Goal: Task Accomplishment & Management: Manage account settings

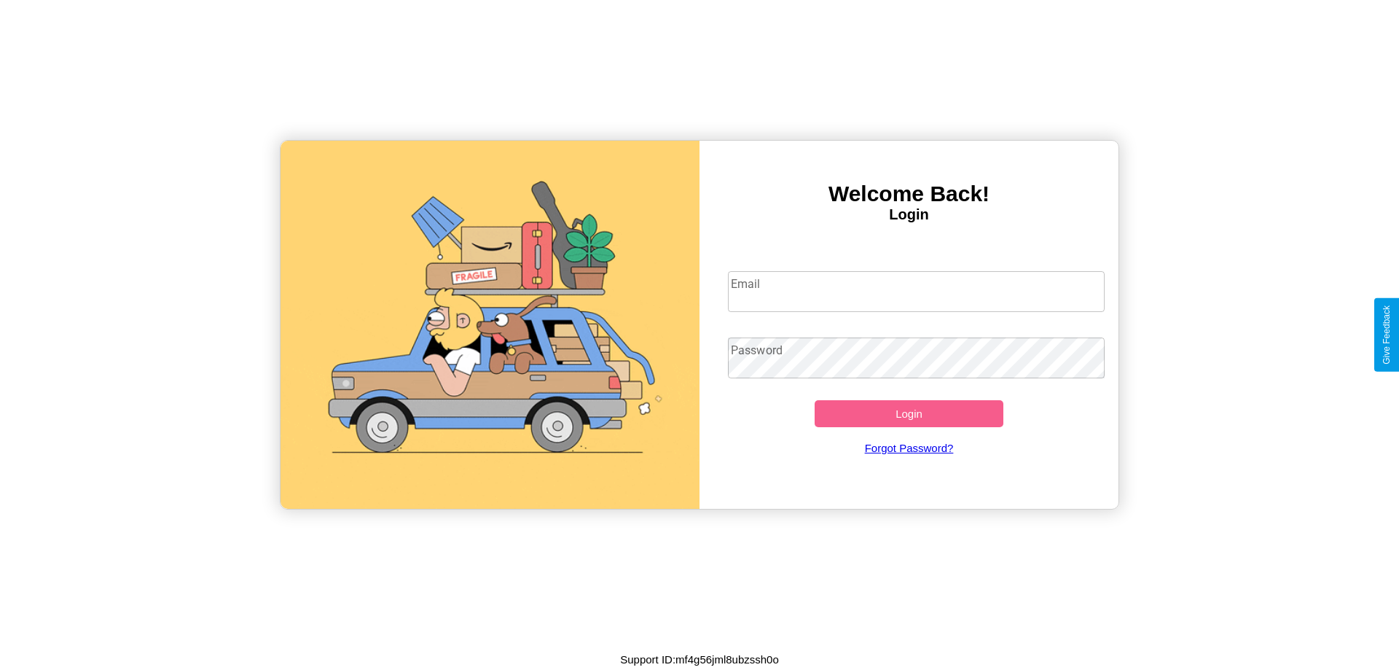
click at [916, 291] on input "Email" at bounding box center [916, 291] width 377 height 41
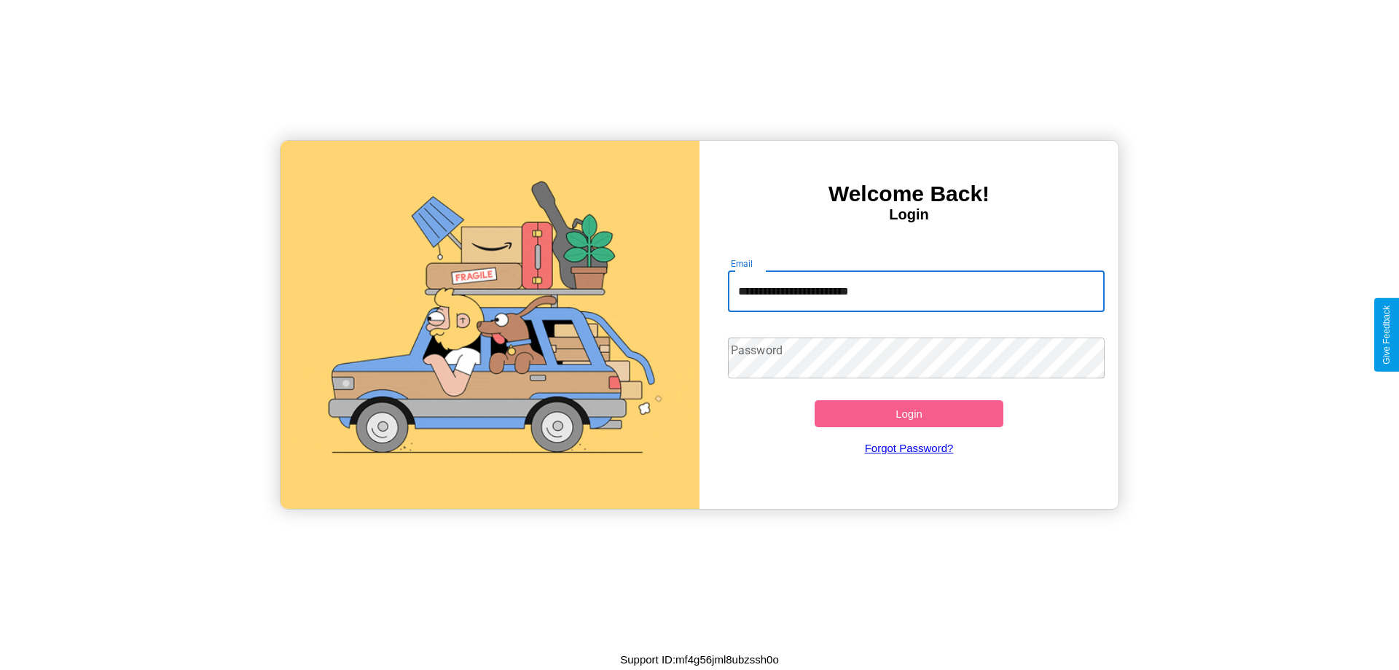
type input "**********"
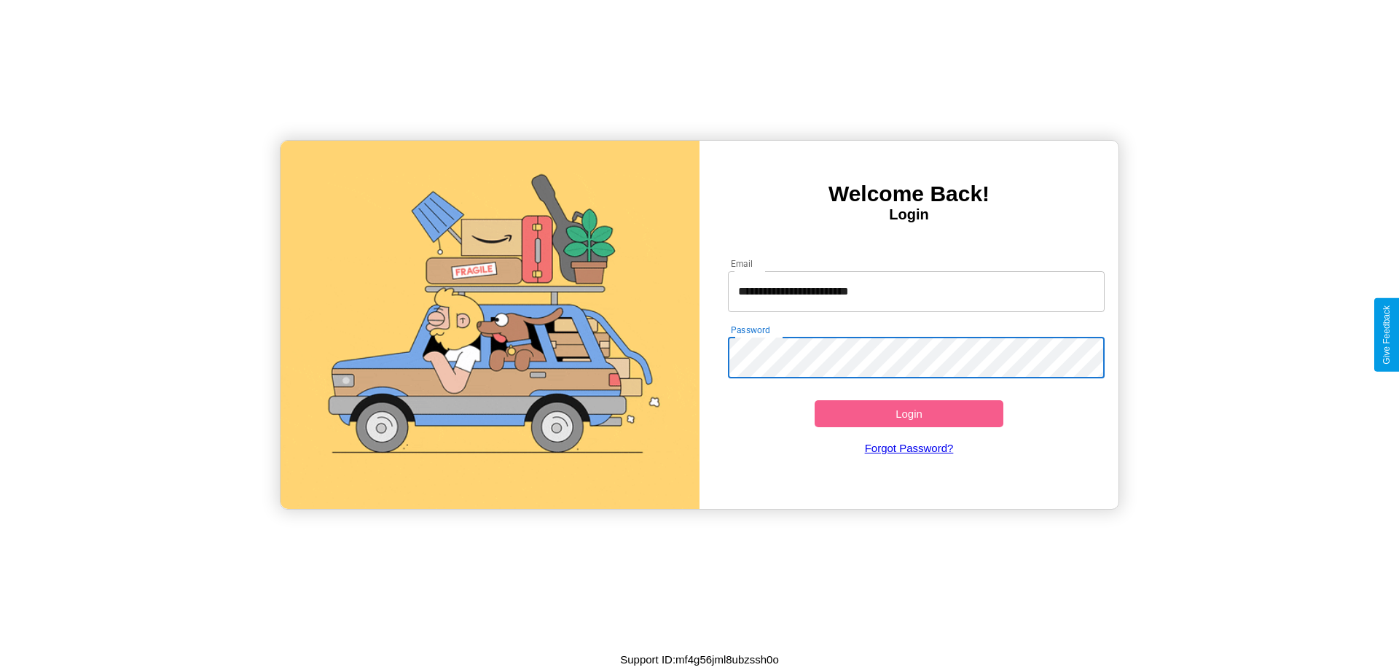
click at [909, 413] on button "Login" at bounding box center [909, 413] width 189 height 27
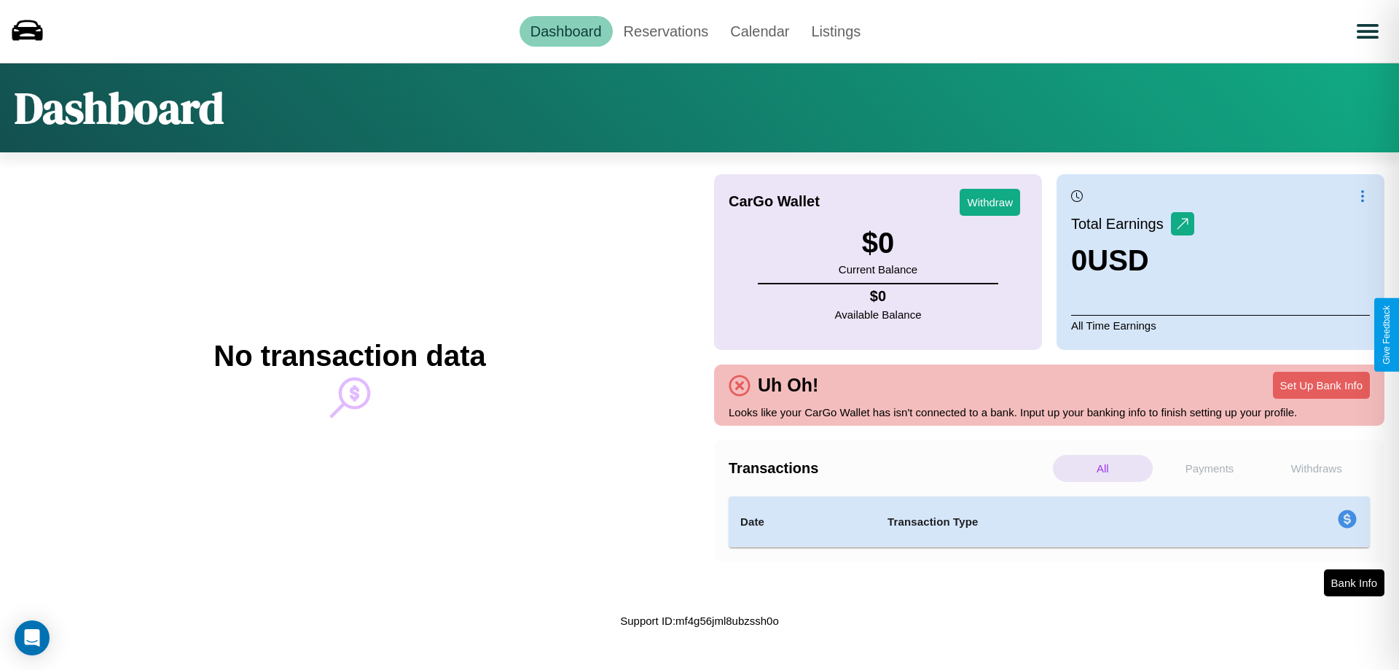
click at [1210, 468] on p "Payments" at bounding box center [1210, 468] width 100 height 27
click at [1316, 468] on p "Withdraws" at bounding box center [1316, 468] width 100 height 27
click at [1210, 468] on p "Payments" at bounding box center [1210, 468] width 100 height 27
click at [665, 31] on link "Reservations" at bounding box center [666, 31] width 107 height 31
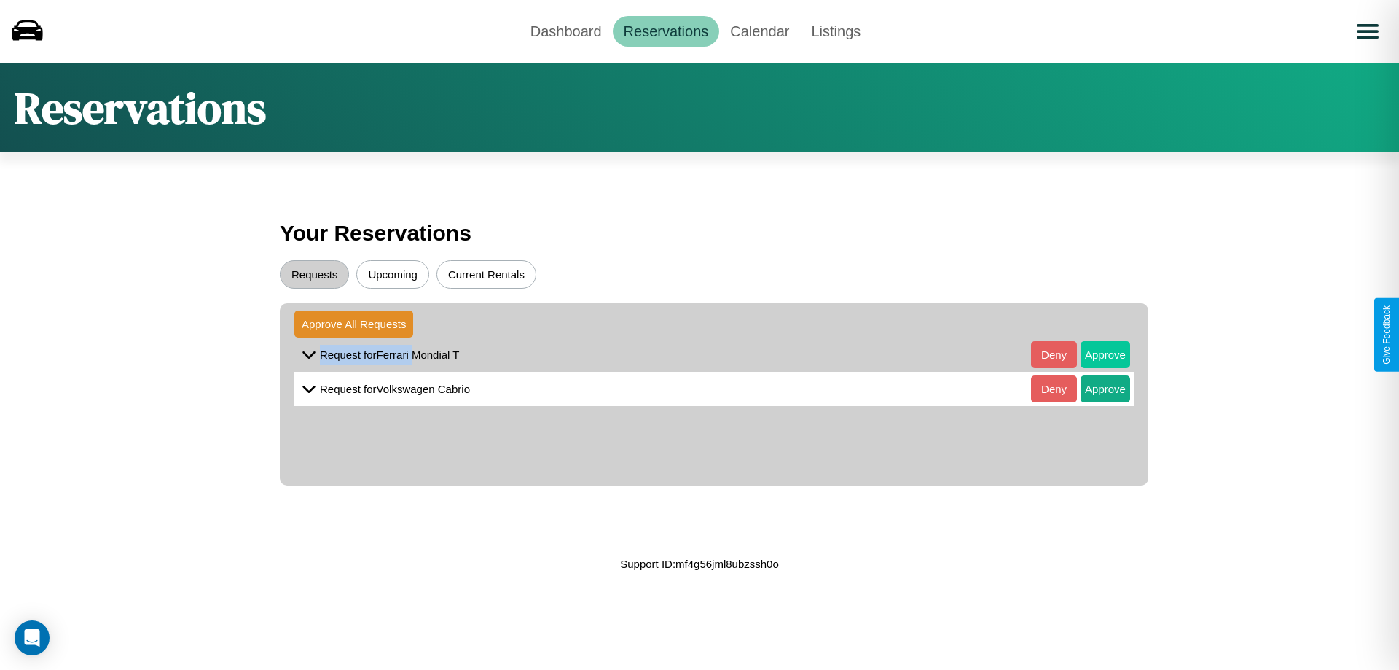
click at [1094, 354] on button "Approve" at bounding box center [1106, 354] width 50 height 27
